Goal: Task Accomplishment & Management: Complete application form

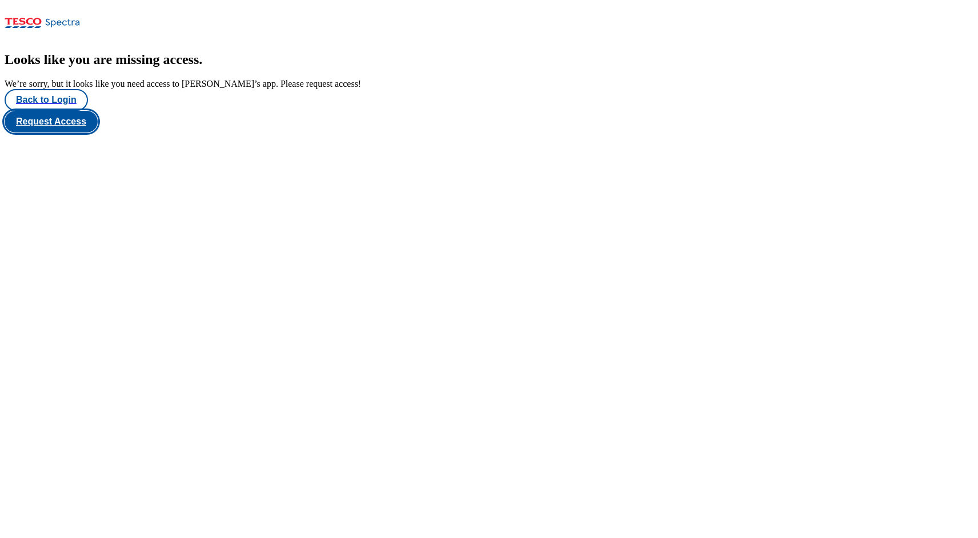
click at [98, 133] on button "Request Access" at bounding box center [51, 122] width 93 height 22
